Goal: Navigation & Orientation: Find specific page/section

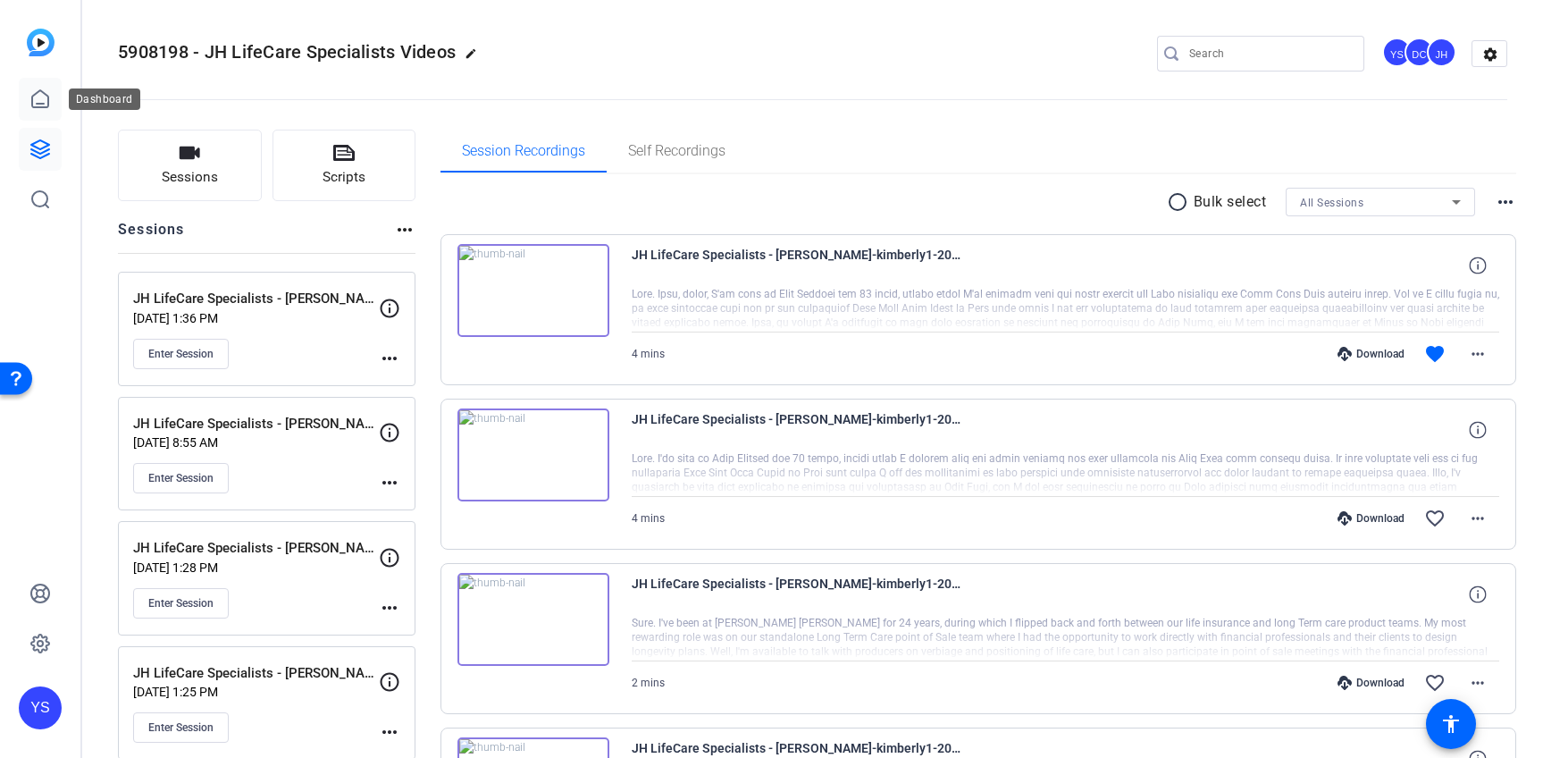
click at [38, 94] on icon at bounding box center [39, 98] width 21 height 21
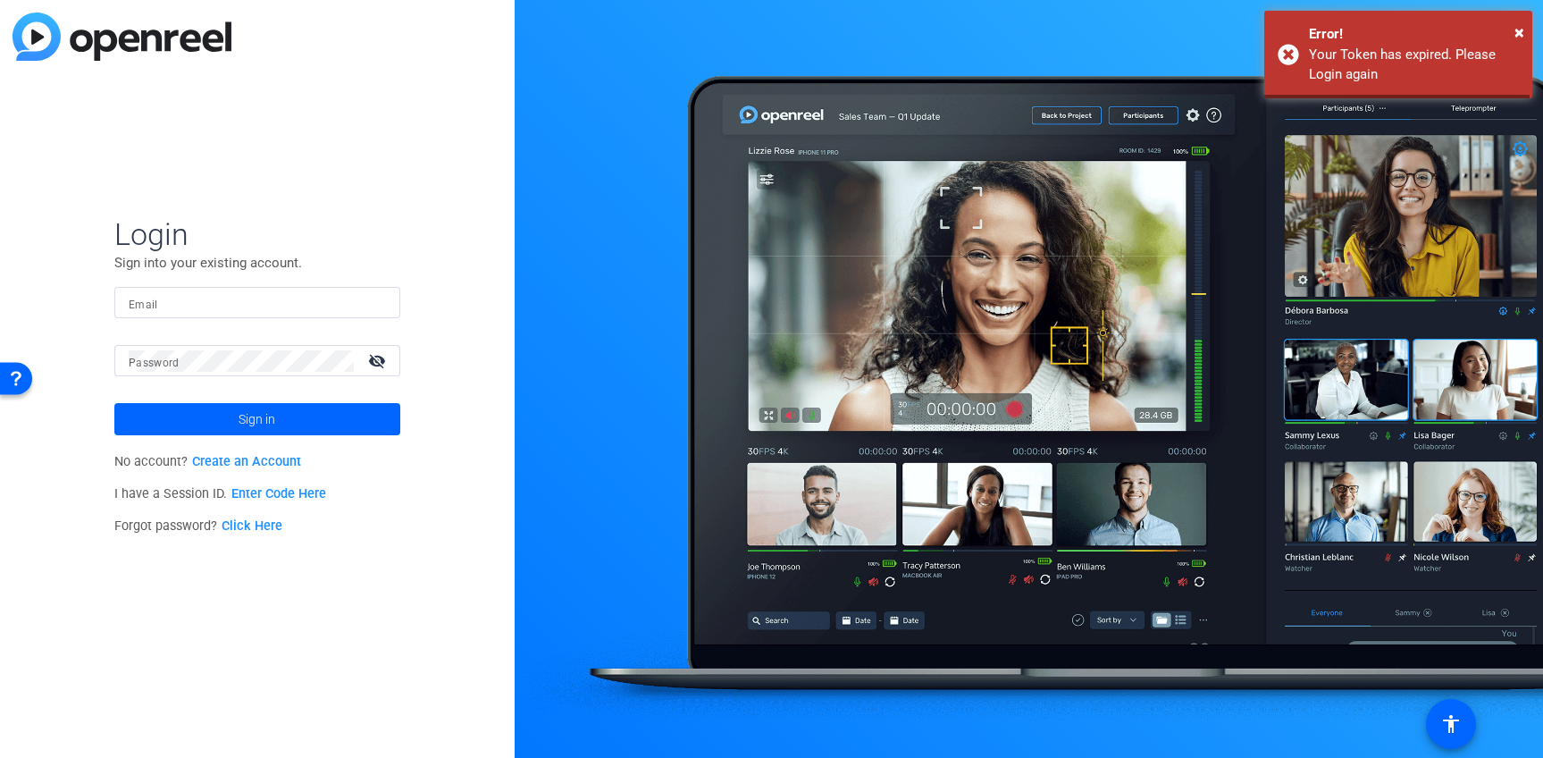
type input "[EMAIL_ADDRESS][PERSON_NAME][DOMAIN_NAME]"
click at [221, 424] on span at bounding box center [257, 419] width 286 height 43
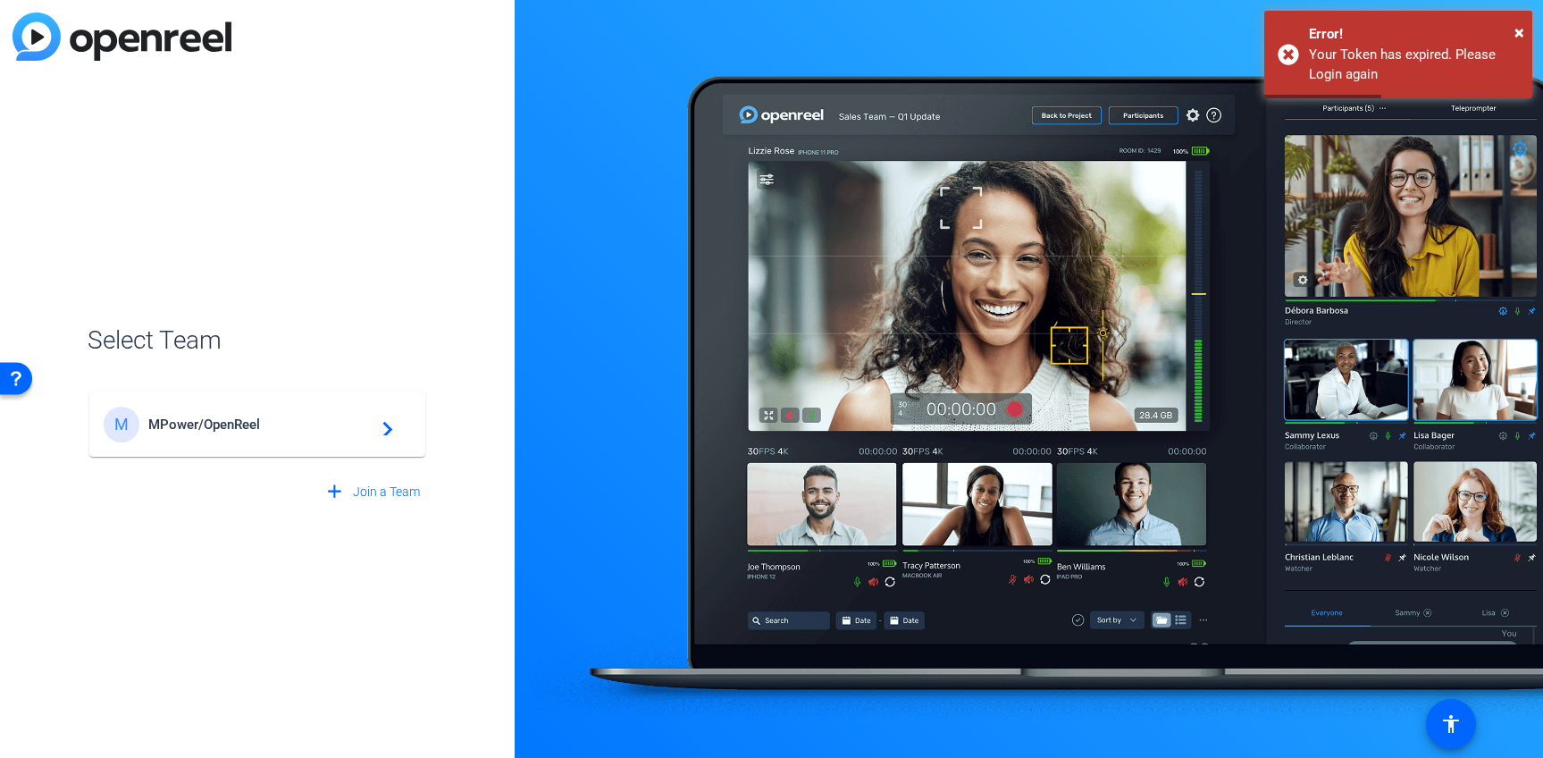
click at [221, 424] on span "MPower/OpenReel" at bounding box center [259, 424] width 223 height 16
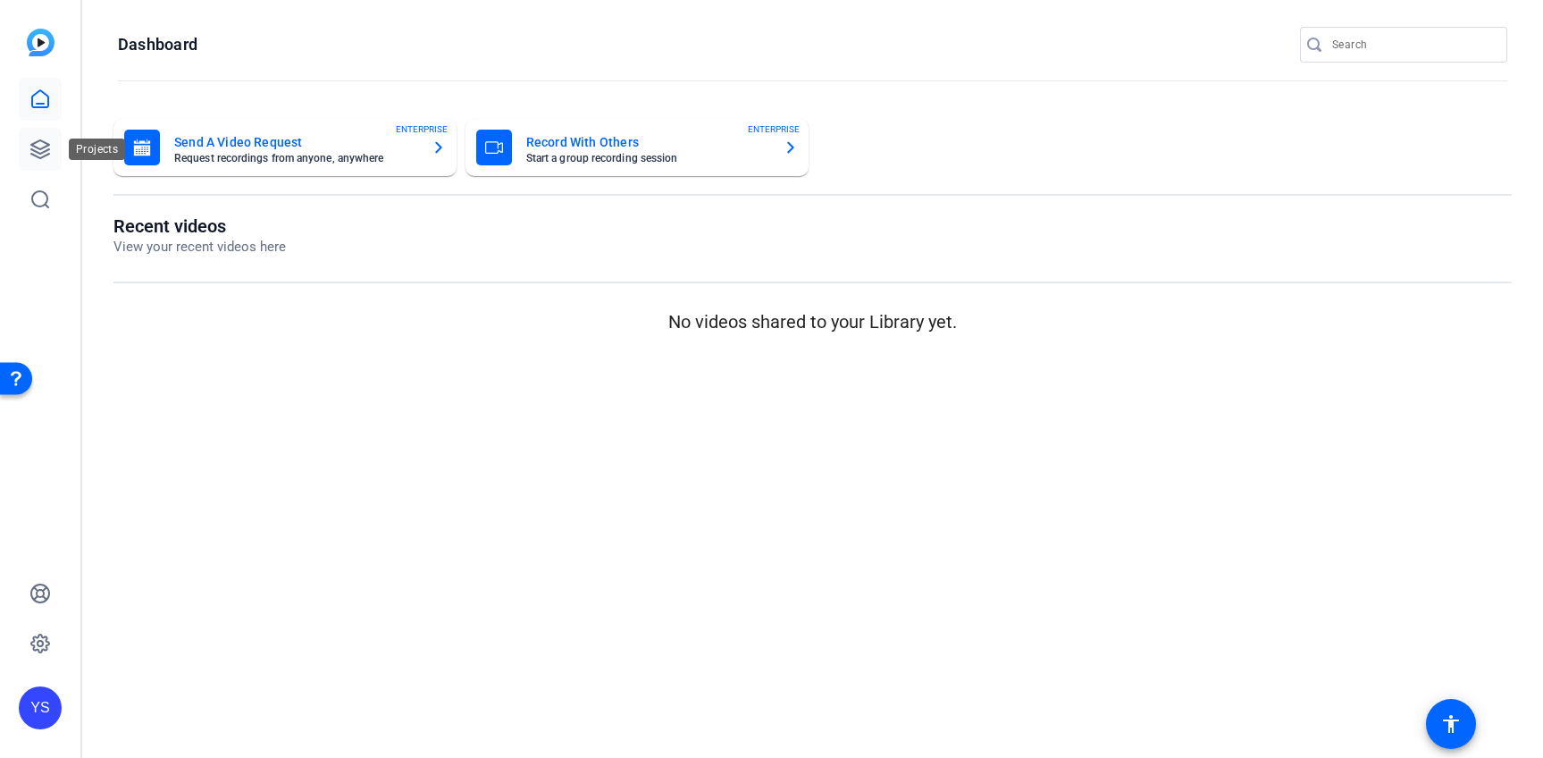
click at [40, 147] on icon at bounding box center [39, 148] width 21 height 21
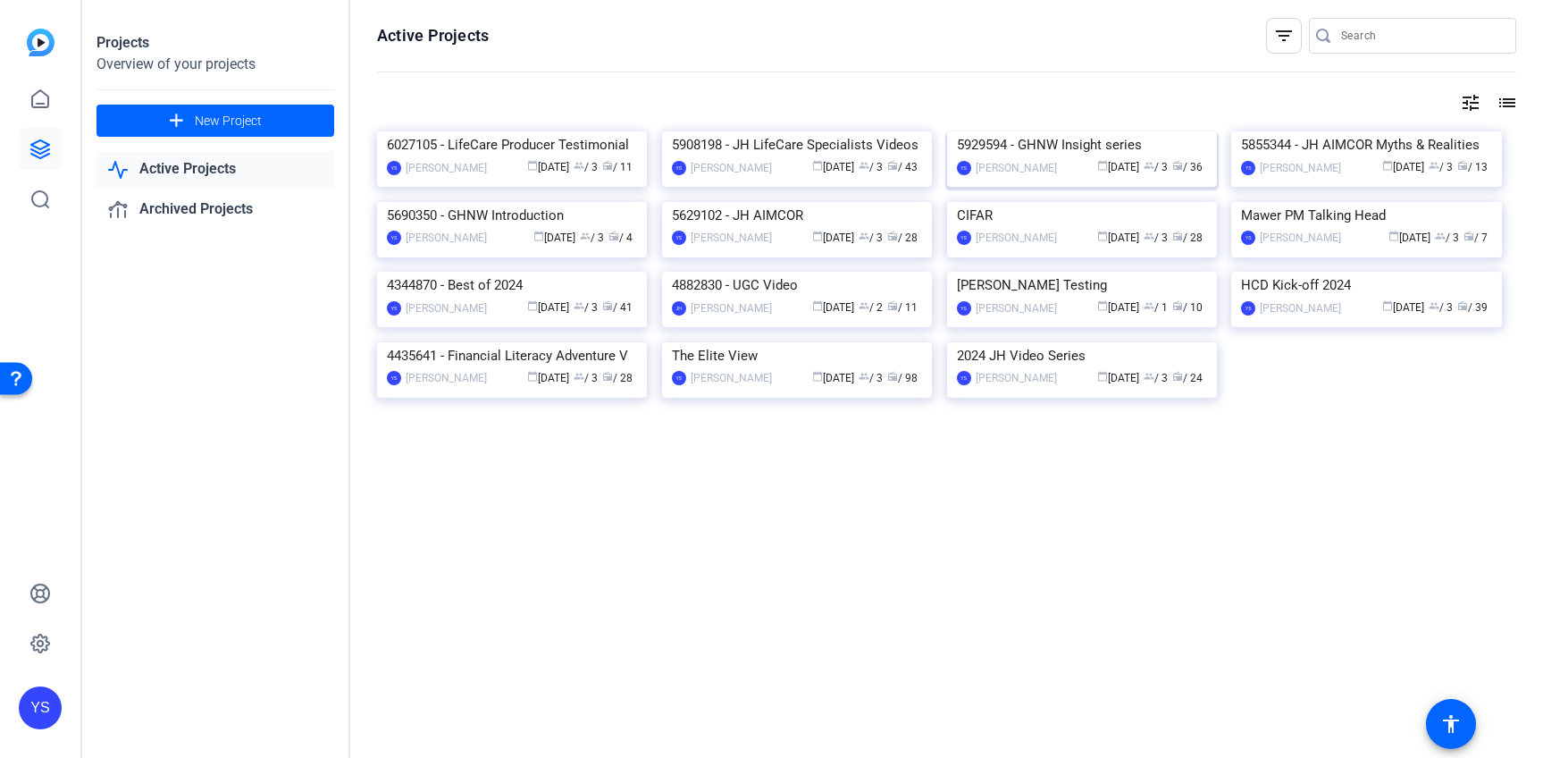
click at [1011, 131] on img at bounding box center [1082, 131] width 270 height 0
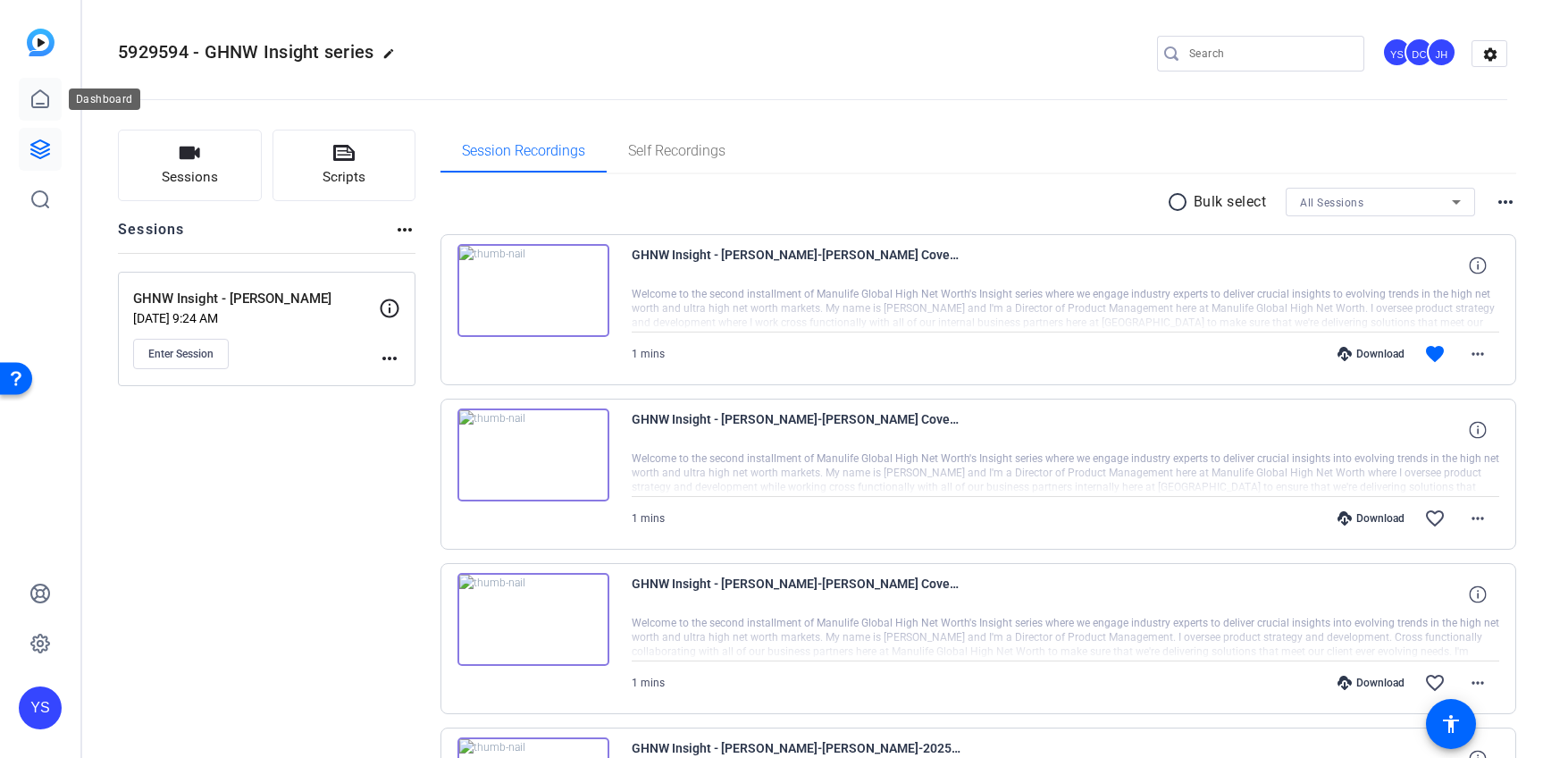
click at [46, 102] on icon at bounding box center [39, 98] width 21 height 21
